Goal: Transaction & Acquisition: Obtain resource

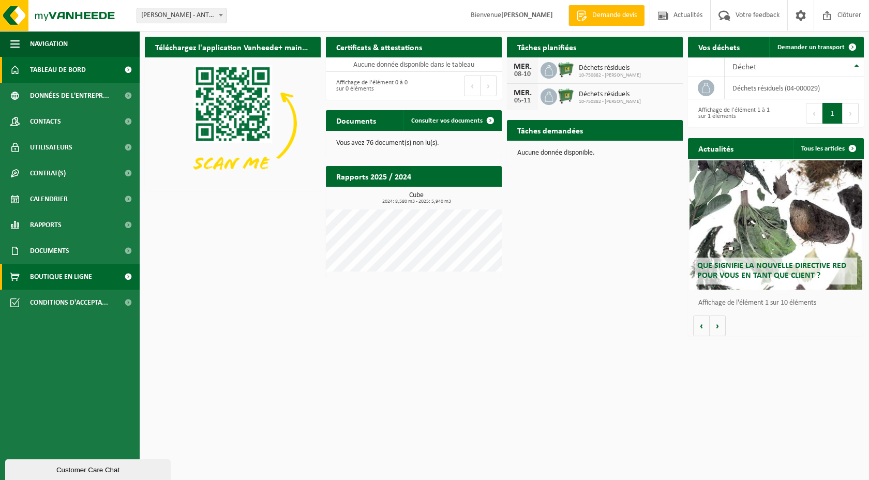
click at [104, 271] on link "Boutique en ligne" at bounding box center [70, 277] width 140 height 26
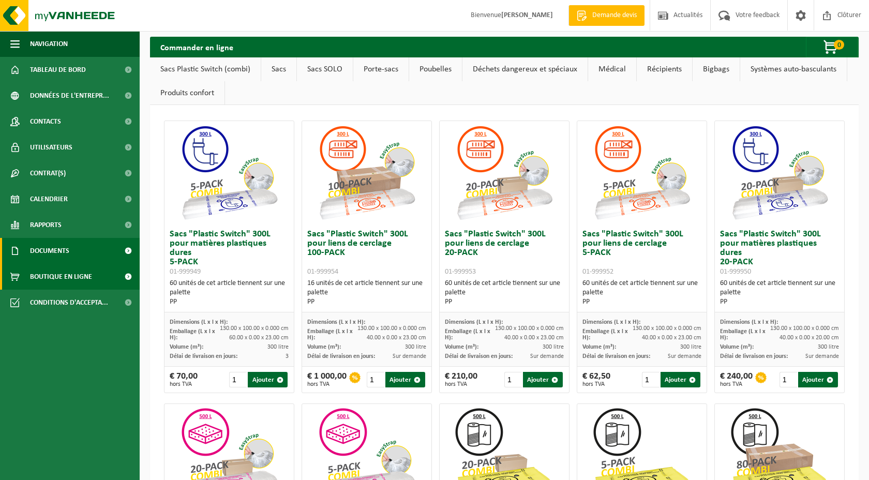
click at [102, 255] on link "Documents" at bounding box center [70, 251] width 140 height 26
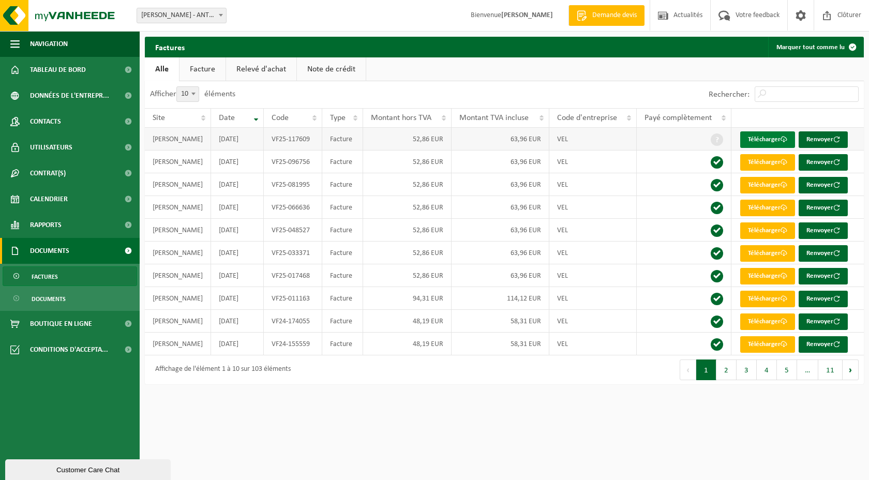
click at [763, 141] on link "Télécharger" at bounding box center [768, 139] width 55 height 17
